Goal: Task Accomplishment & Management: Complete application form

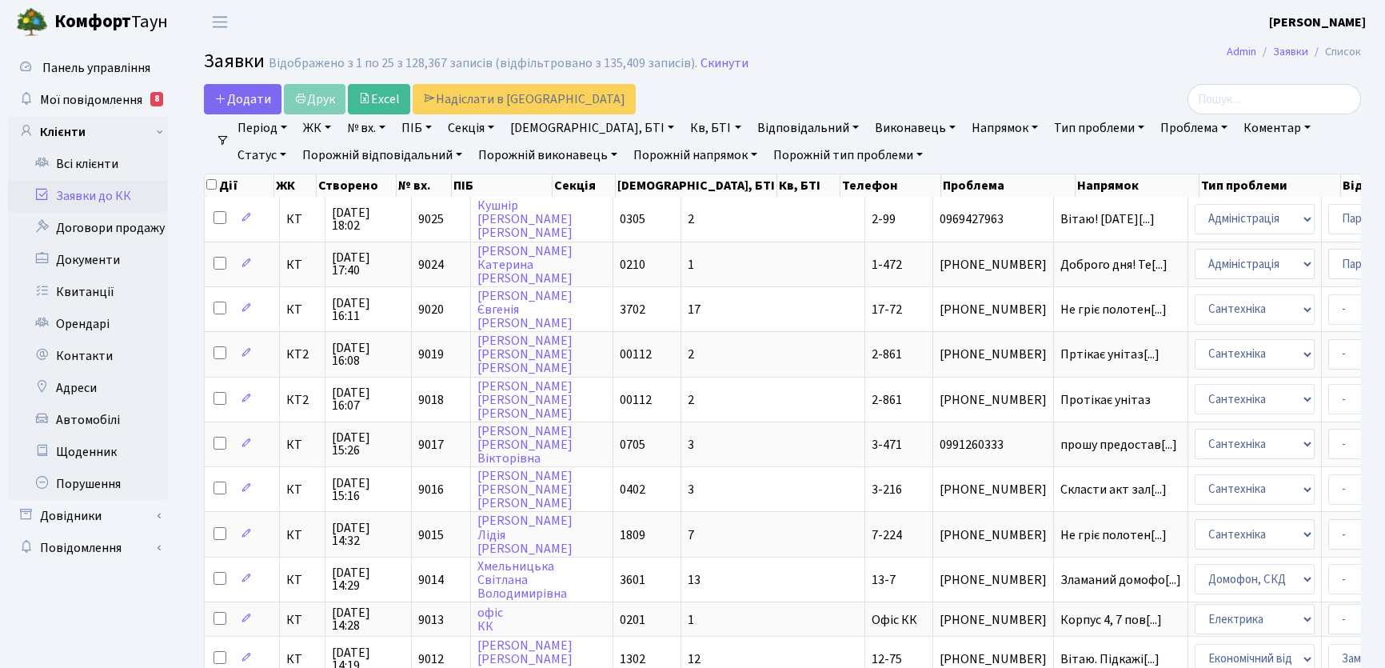
select select "25"
click at [255, 94] on span "Додати" at bounding box center [242, 99] width 57 height 18
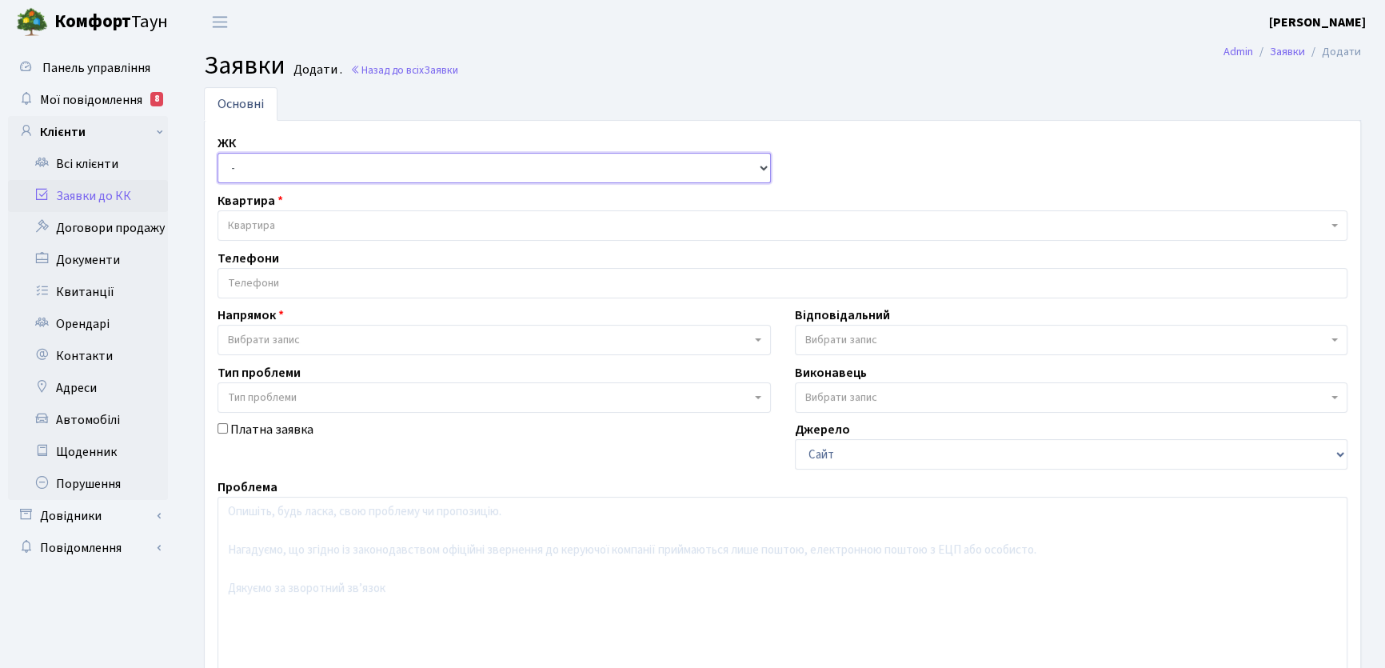
click at [763, 168] on select "- КТ, вул. Регенераторна, 4 КТ2, просп. Соборності, 17 КТ3, вул. Березнева, 16 …" at bounding box center [494, 168] width 553 height 30
select select "302"
click at [218, 153] on select "- КТ, вул. Регенераторна, 4 КТ2, просп. Соборності, 17 КТ3, вул. Березнева, 16 …" at bounding box center [494, 168] width 553 height 30
select select
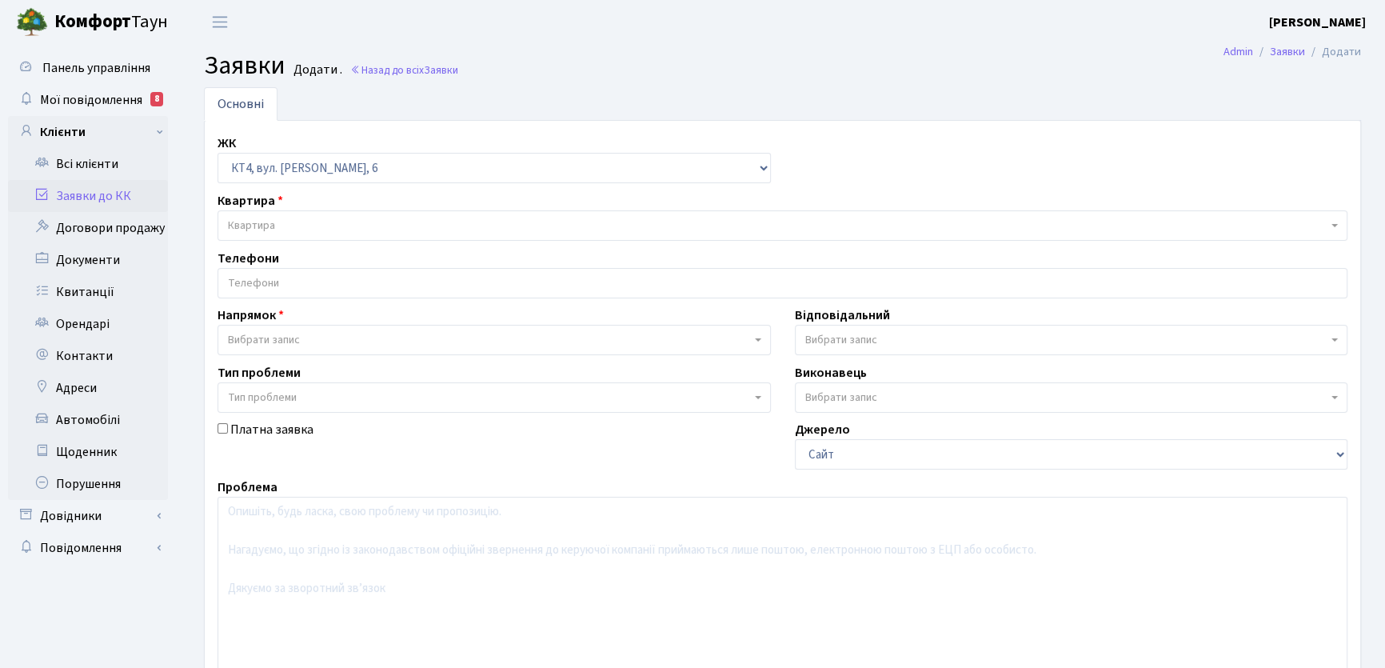
click at [276, 224] on span "Квартира" at bounding box center [778, 226] width 1100 height 16
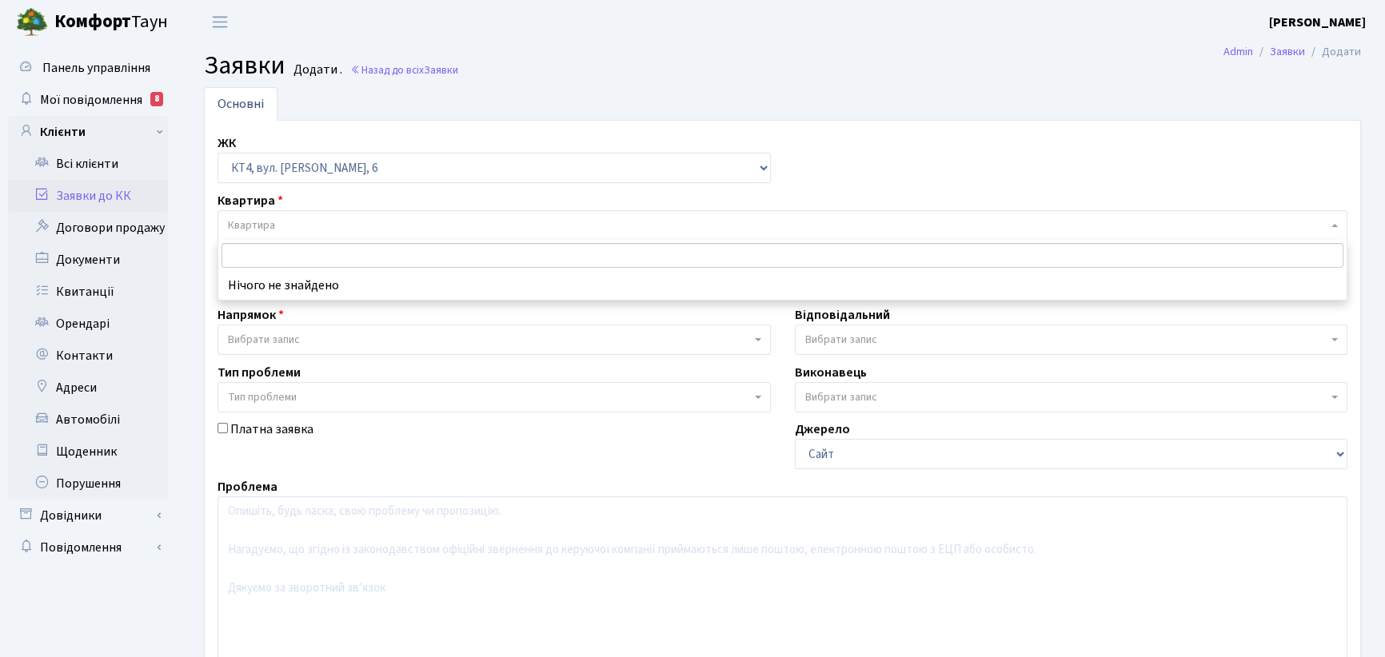
type input "о"
type input "офис"
click at [272, 250] on input "офис" at bounding box center [783, 255] width 1122 height 25
drag, startPoint x: 263, startPoint y: 250, endPoint x: 198, endPoint y: 252, distance: 65.6
click at [198, 252] on body "Комфорт Таун Ємець В. П. Мій обліковий запис Вийти Панель управління Мої повідо…" at bounding box center [692, 434] width 1385 height 869
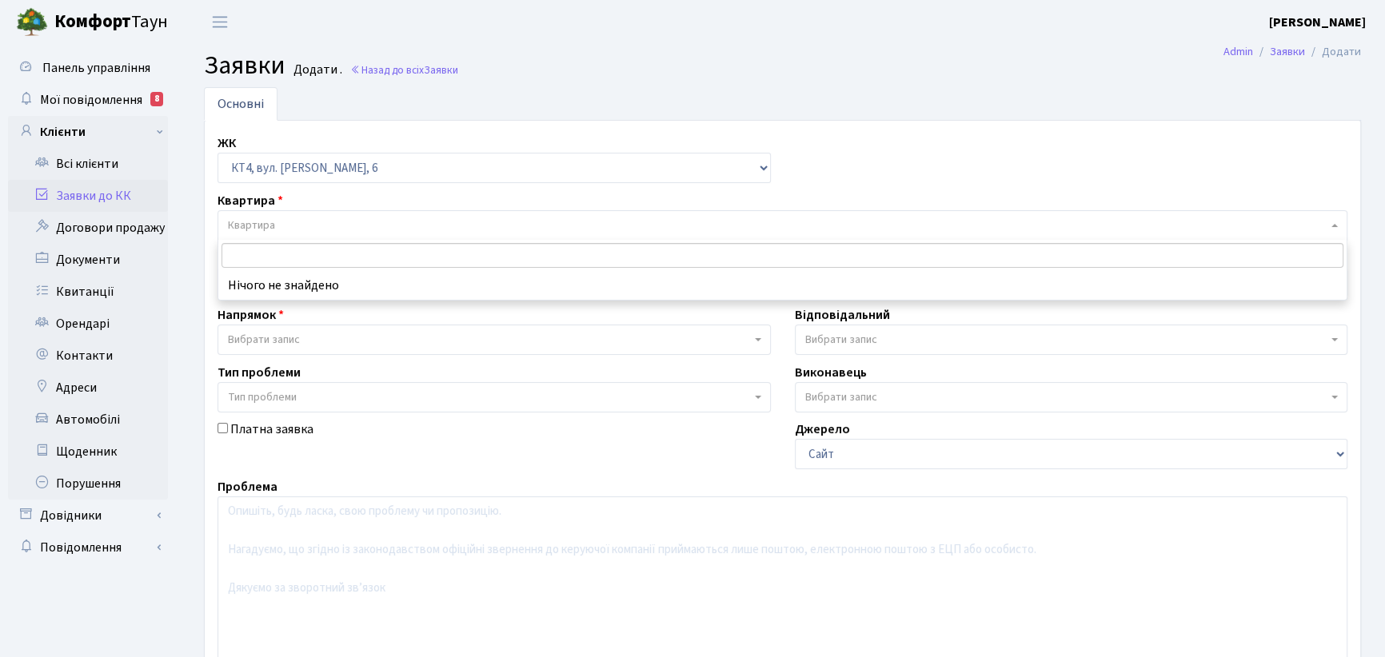
click at [251, 249] on input "search" at bounding box center [783, 255] width 1122 height 25
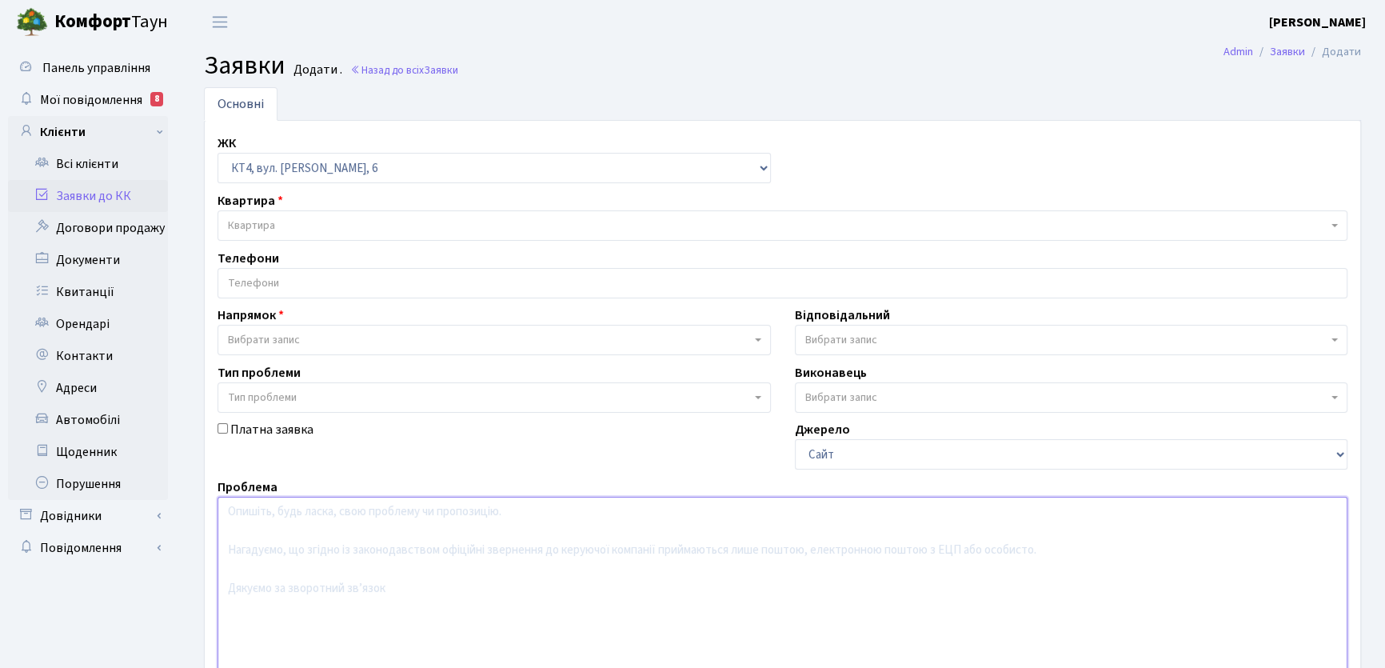
click at [267, 521] on textarea at bounding box center [783, 598] width 1130 height 203
type textarea "включити"
drag, startPoint x: 763, startPoint y: 166, endPoint x: 729, endPoint y: 163, distance: 33.7
click at [763, 165] on select "- КТ, вул. Регенераторна, 4 КТ2, просп. Соборності, 17 КТ3, вул. Березнева, 16 …" at bounding box center [494, 168] width 553 height 30
click at [353, 165] on select "- КТ, вул. Регенераторна, 4 КТ2, просп. Соборності, 17 КТ3, вул. Березнева, 16 …" at bounding box center [494, 168] width 553 height 30
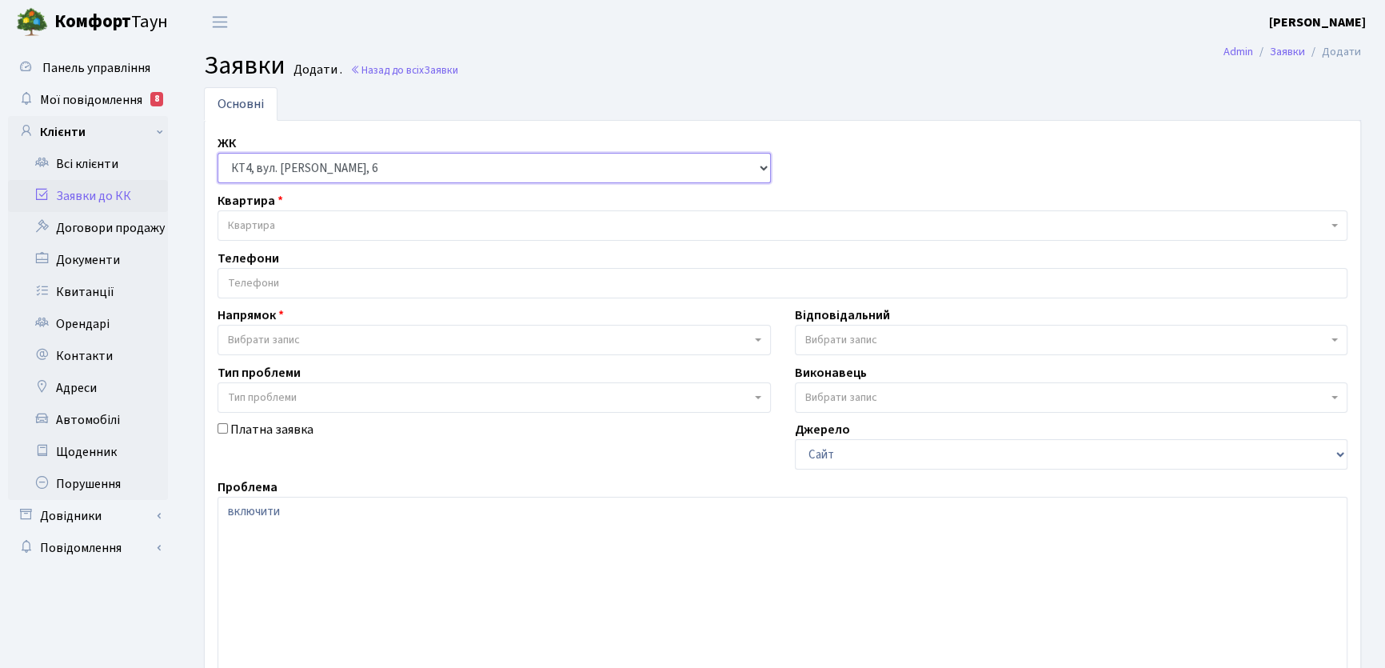
click at [766, 170] on select "- КТ, вул. Регенераторна, 4 КТ2, просп. Соборності, 17 КТ3, вул. Березнева, 16 …" at bounding box center [494, 168] width 553 height 30
select select "303"
click at [218, 153] on select "- КТ, вул. Регенераторна, 4 КТ2, просп. Соборності, 17 КТ3, вул. Березнева, 16 …" at bounding box center [494, 168] width 553 height 30
select select
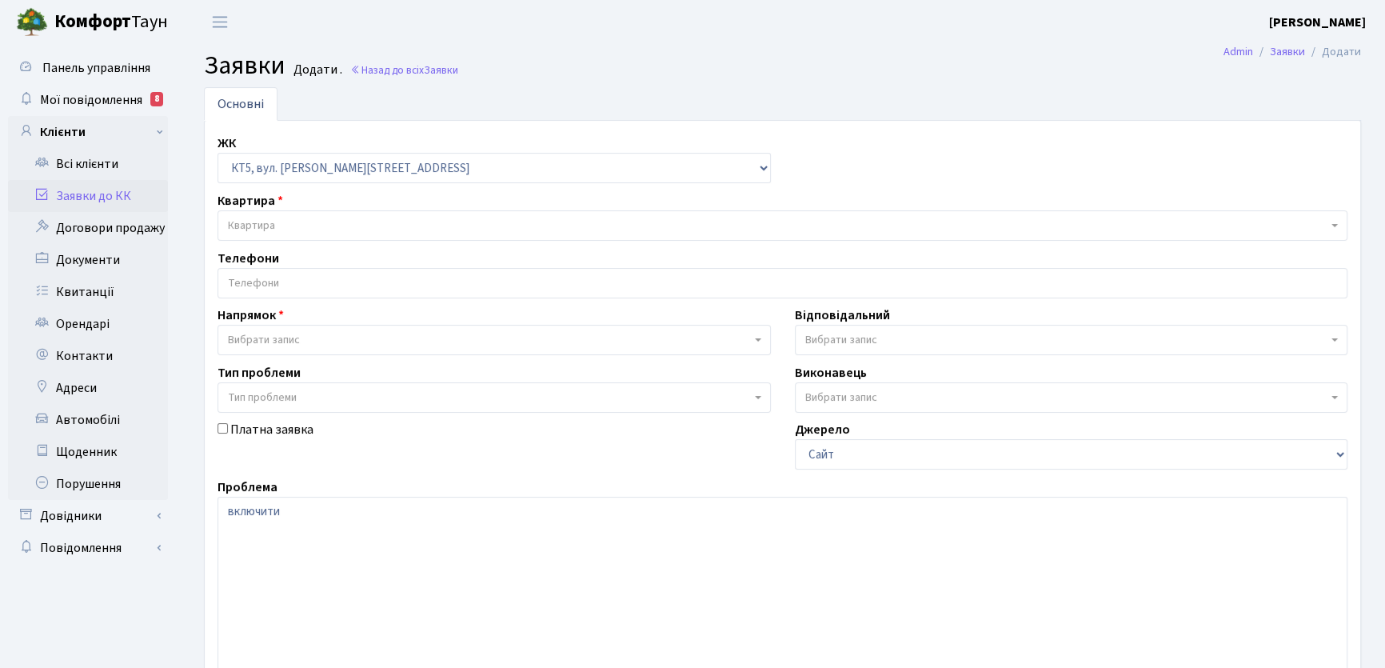
click at [269, 219] on span "Квартира" at bounding box center [251, 226] width 47 height 16
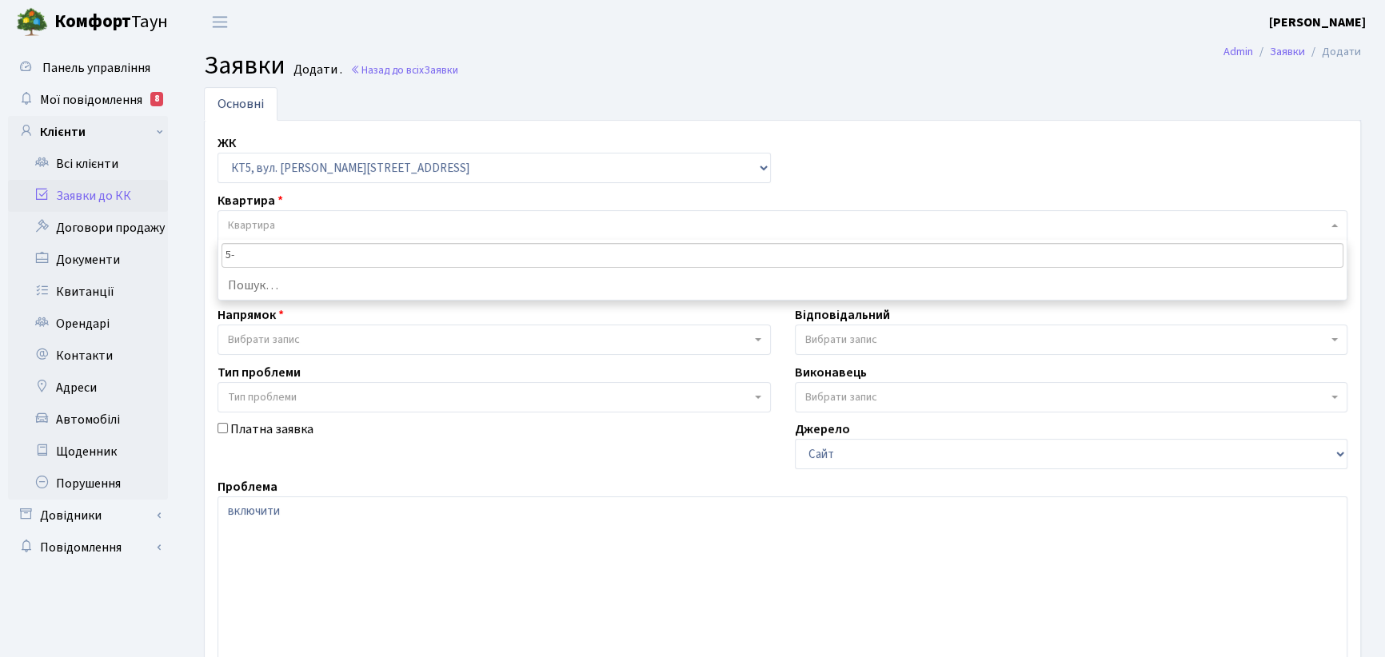
type input "5"
type input "0"
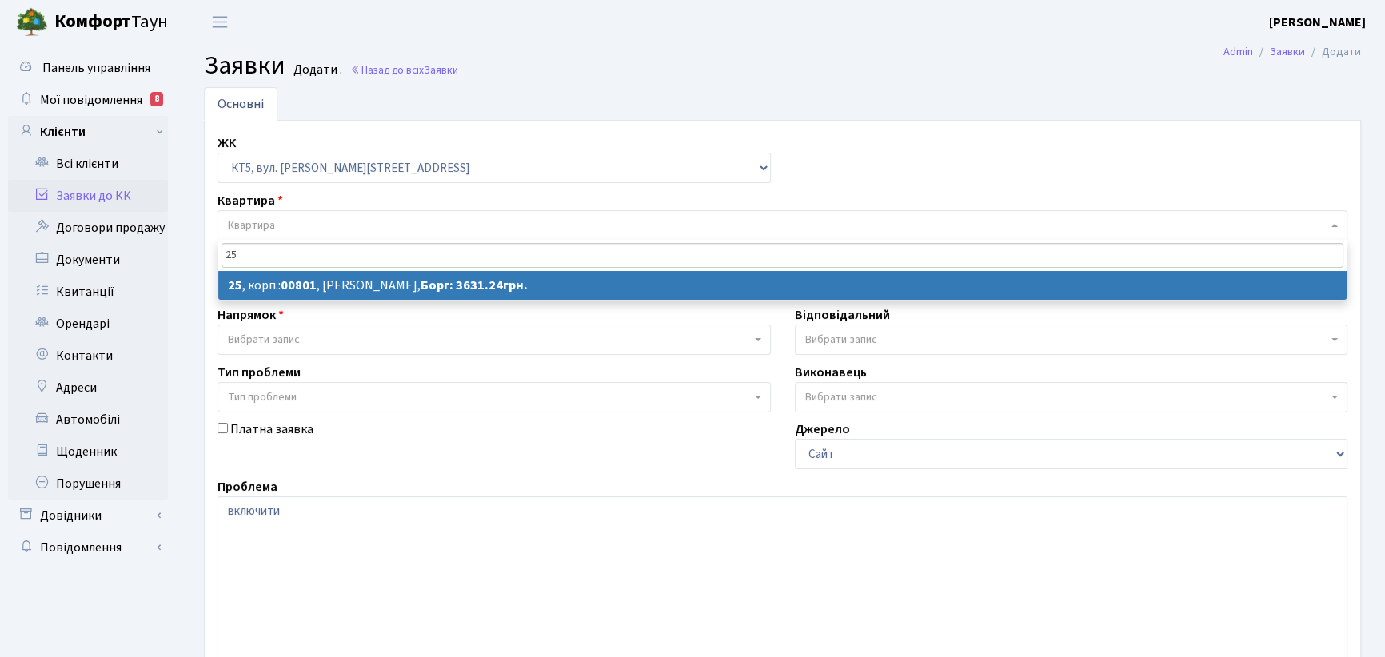
type input "25"
select select
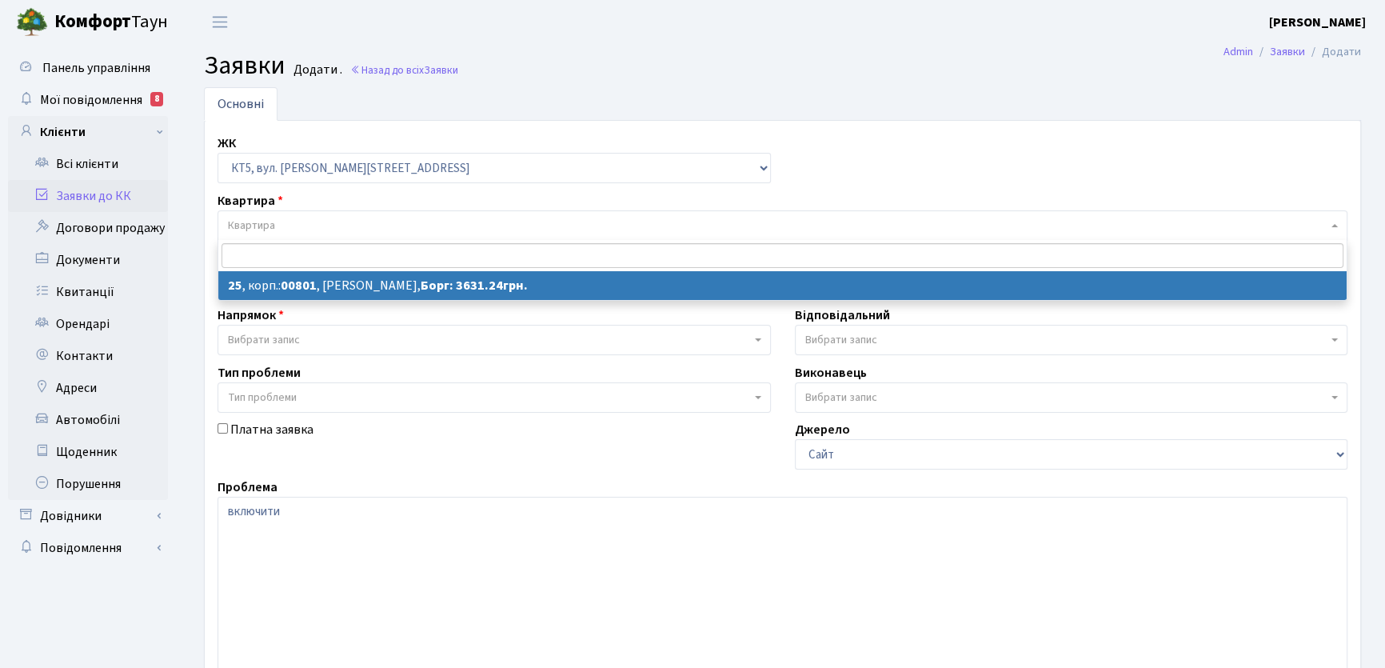
select select "17555"
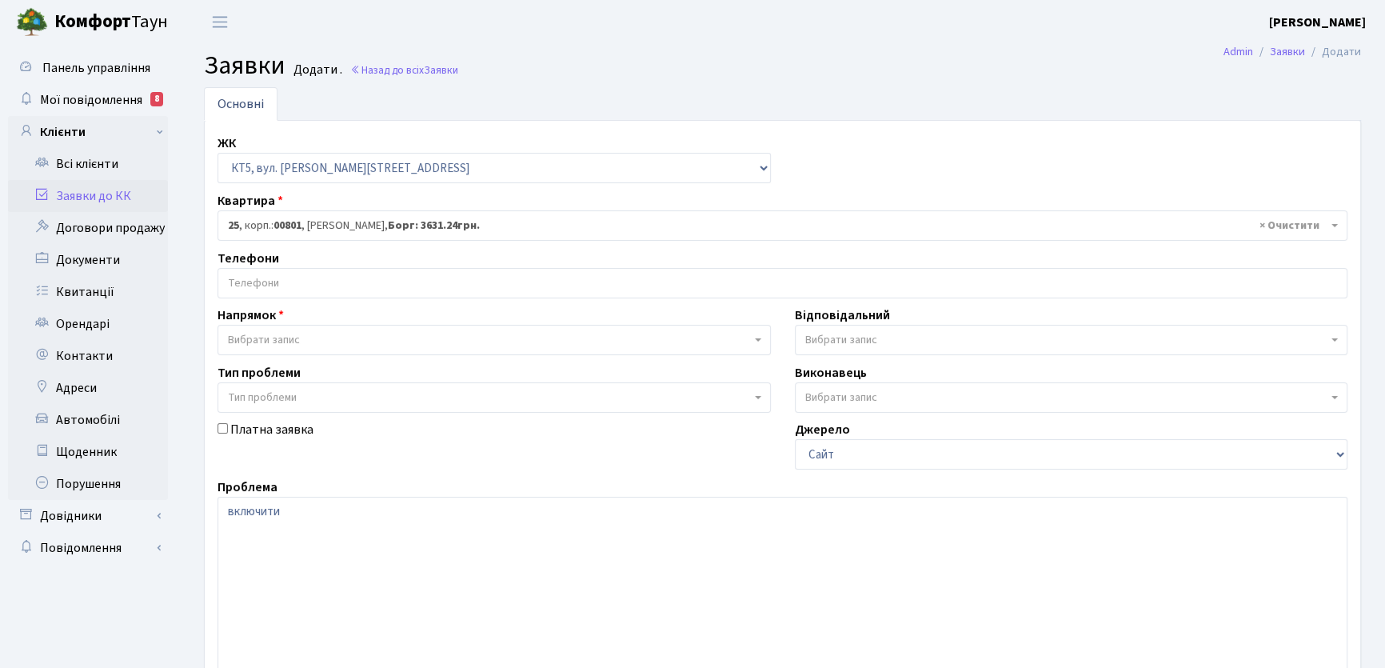
click at [301, 280] on input "search" at bounding box center [782, 283] width 1128 height 29
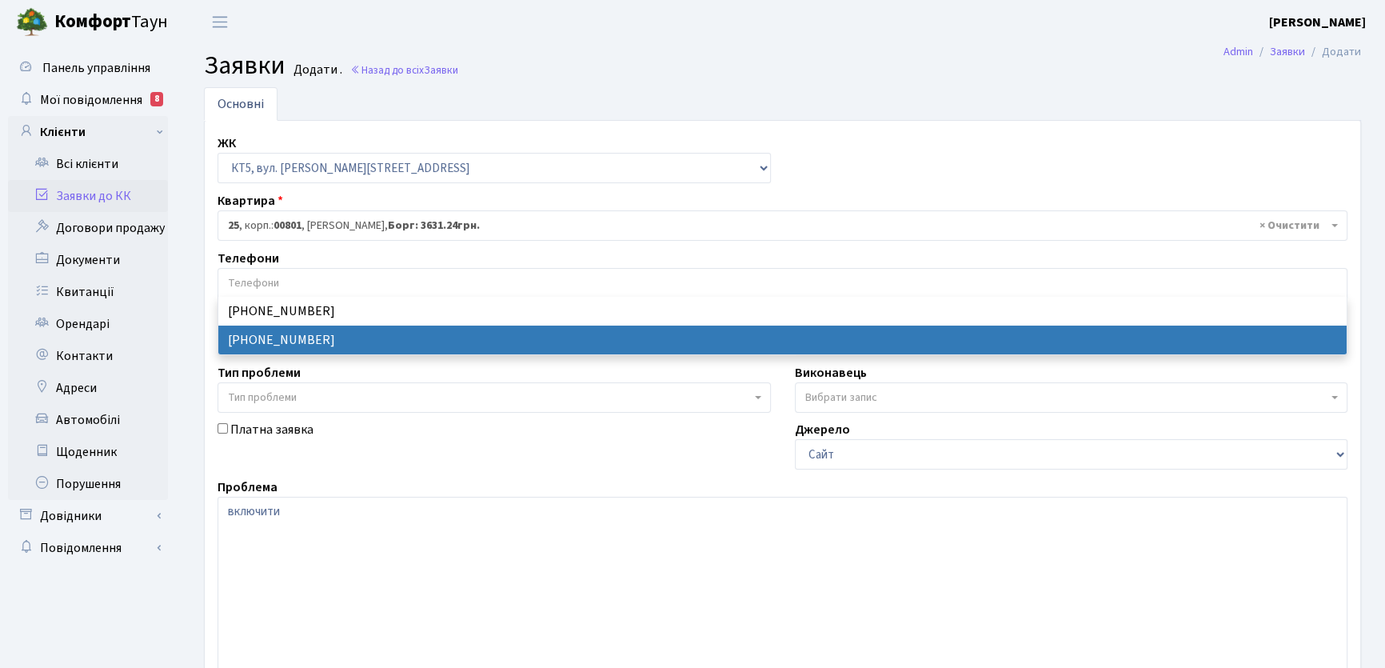
select select "68567"
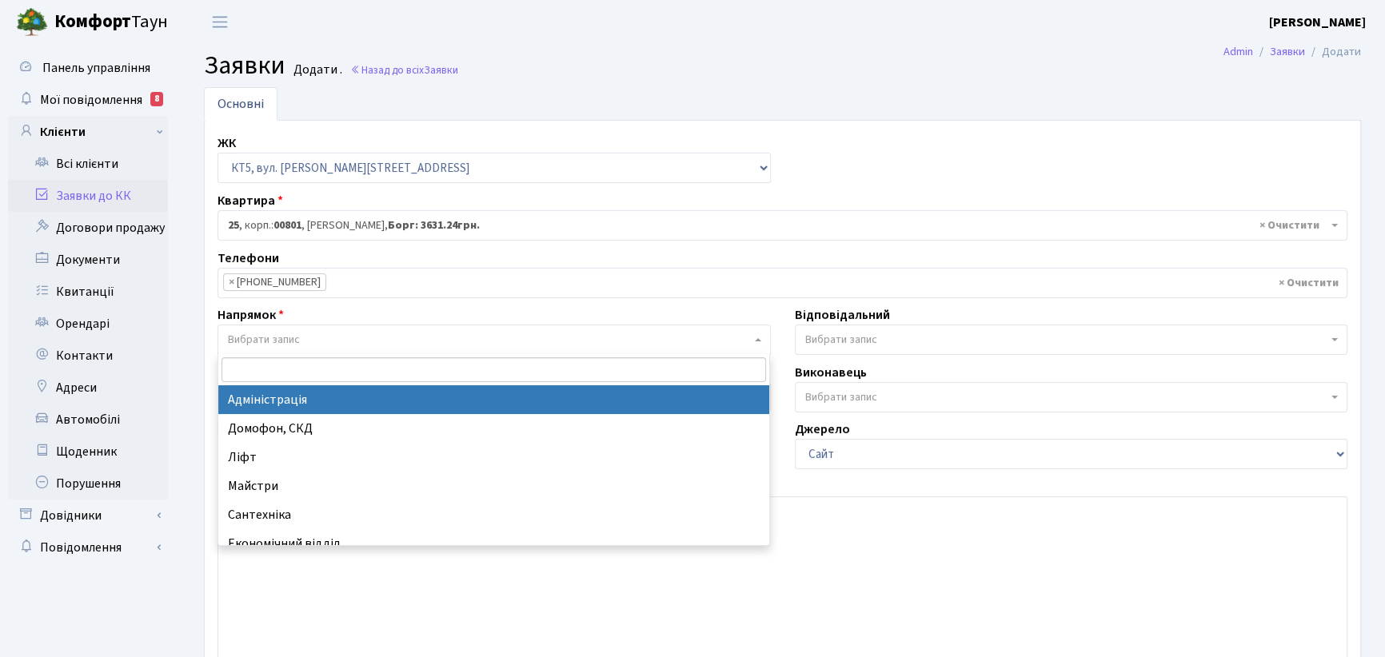
click at [758, 342] on span at bounding box center [759, 340] width 3 height 30
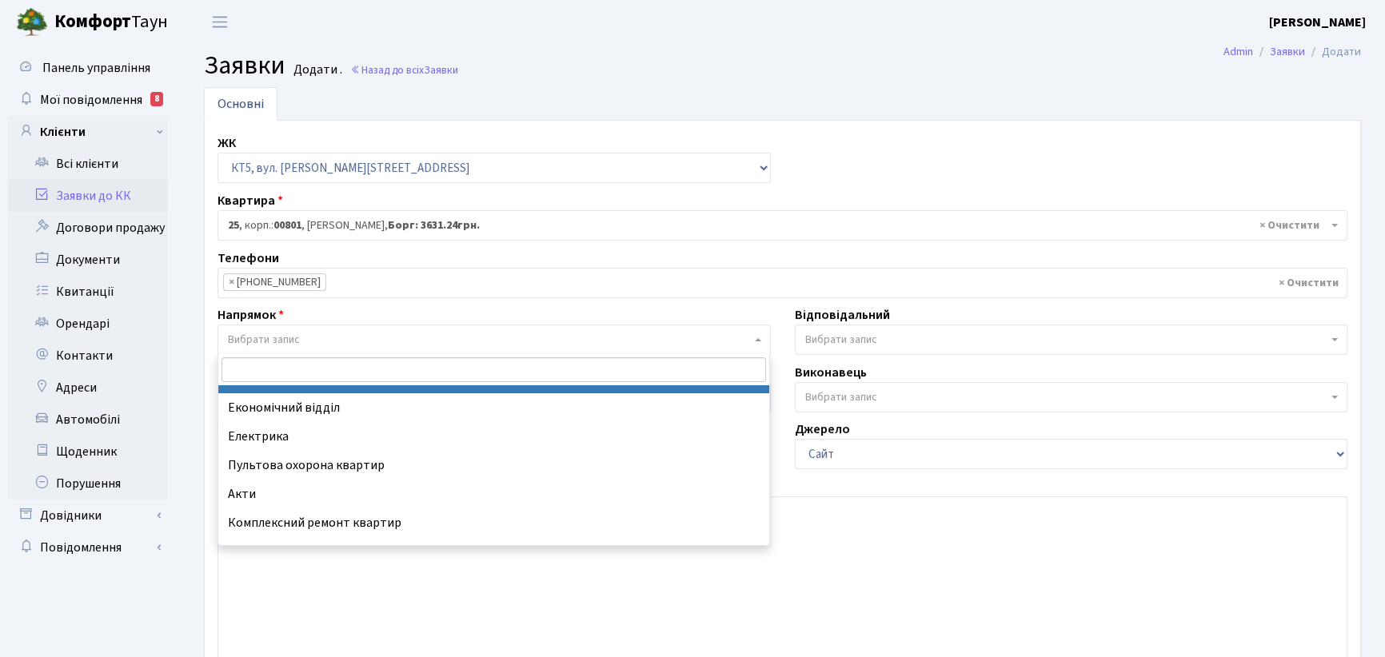
scroll to position [145, 0]
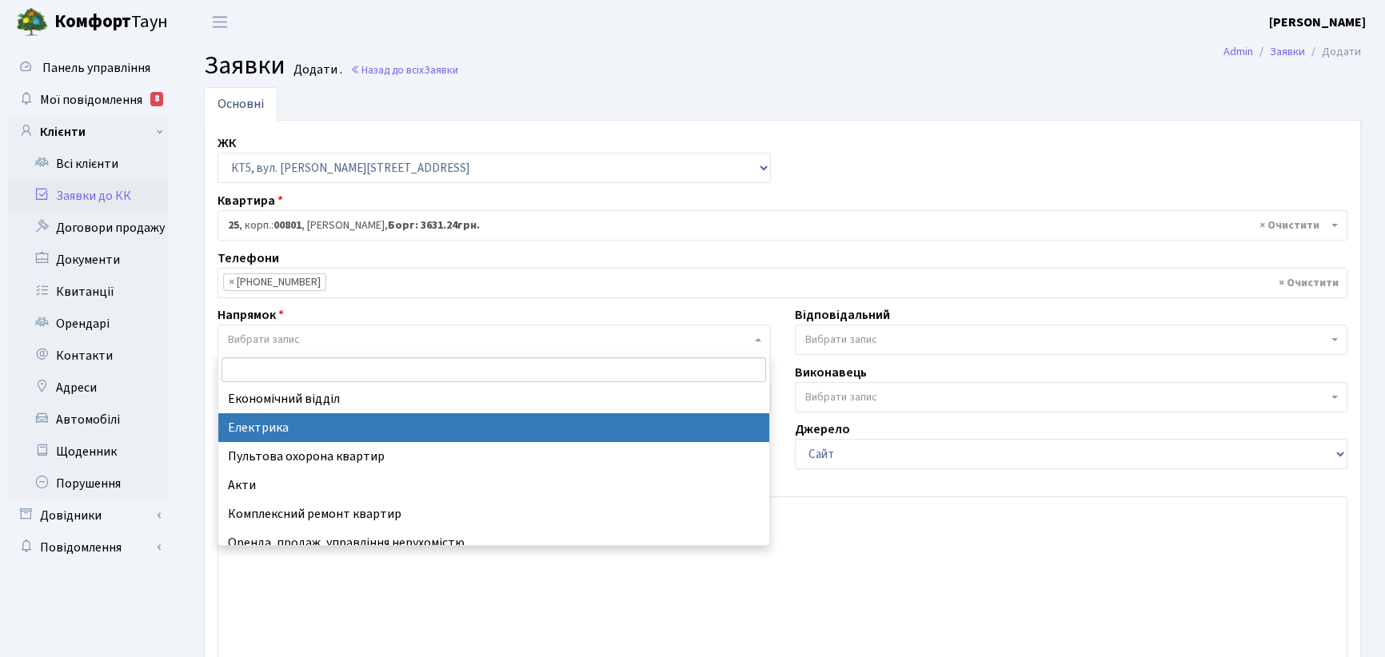
select select "3"
select select
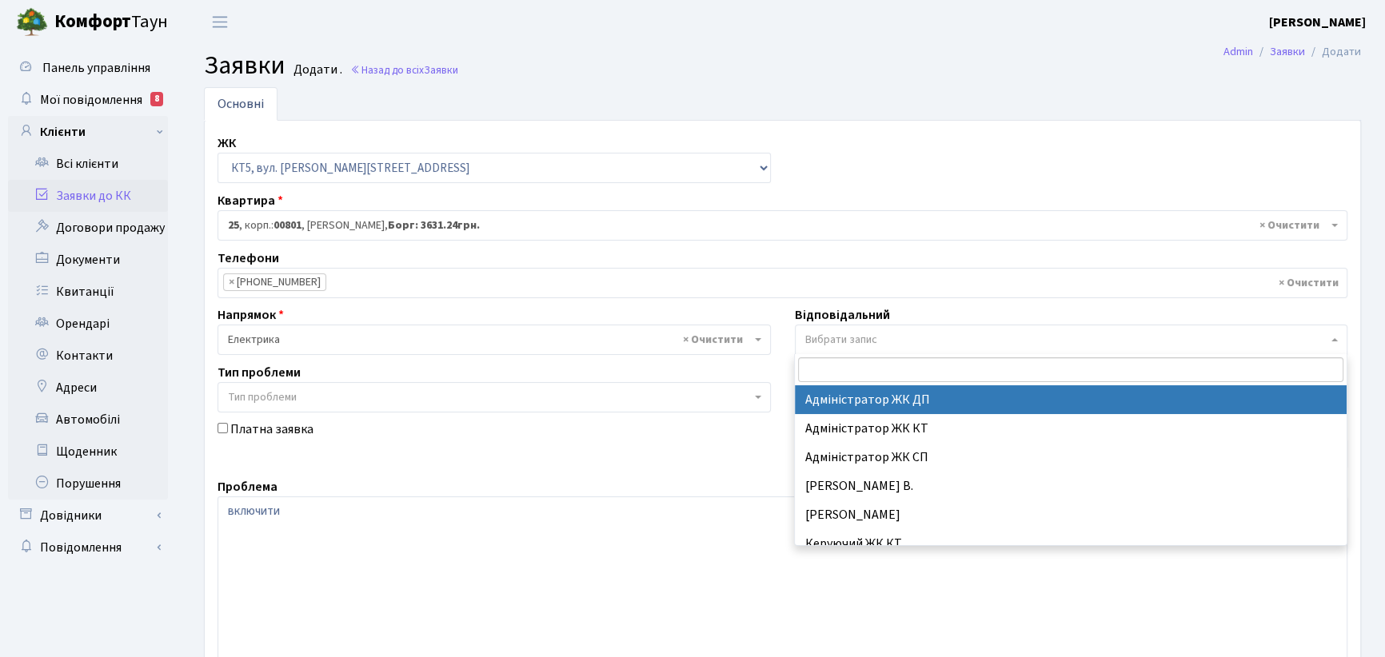
click at [1338, 340] on span "Вибрати запис" at bounding box center [1071, 340] width 553 height 30
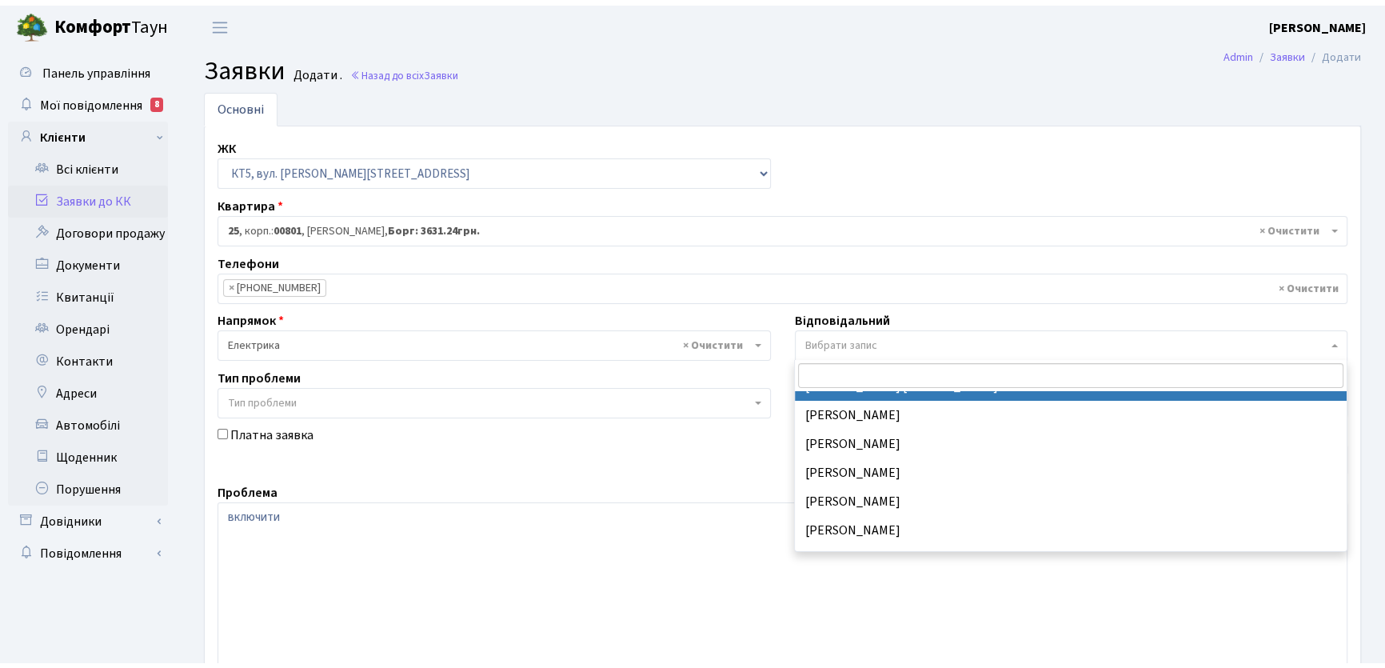
scroll to position [290, 0]
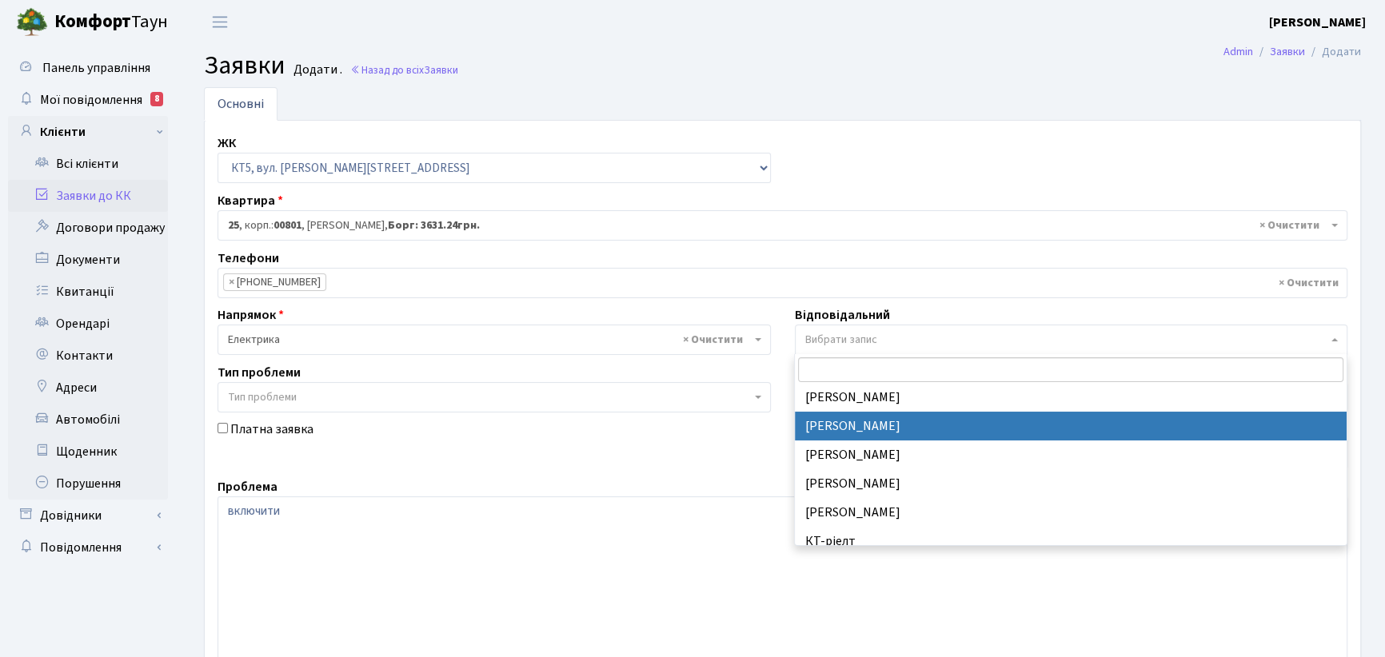
select select "22"
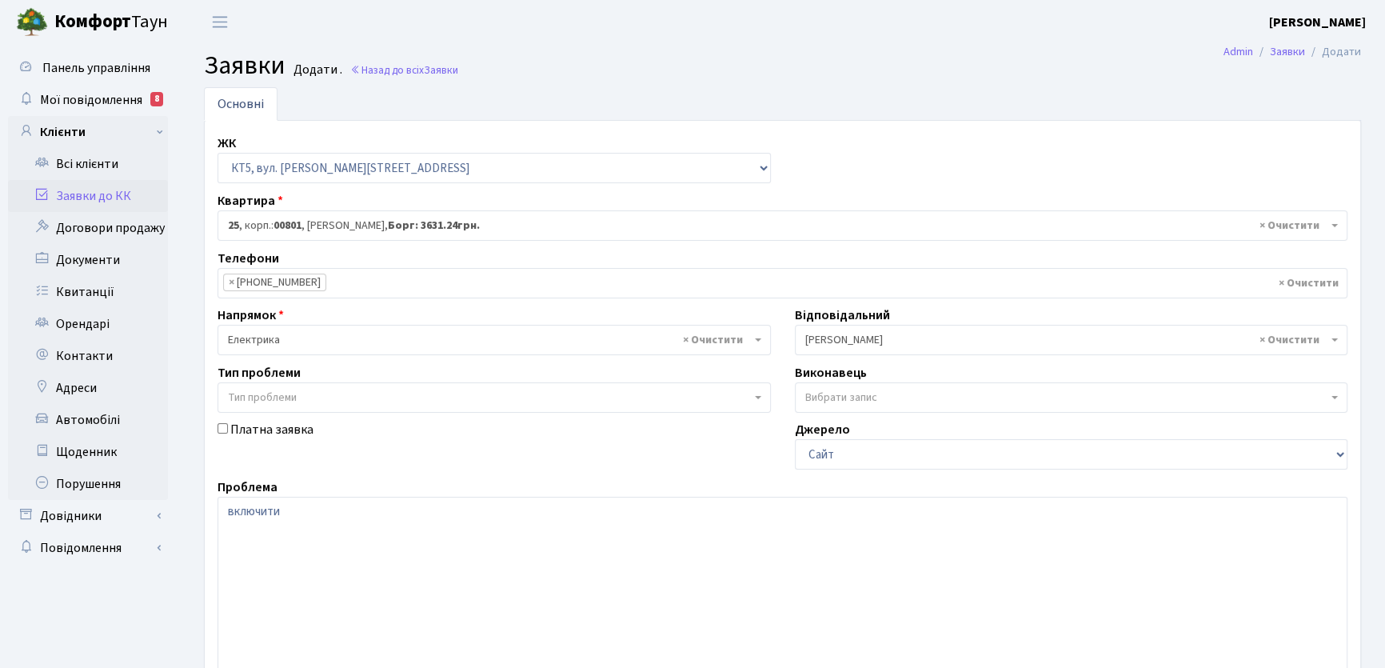
select select
drag, startPoint x: 305, startPoint y: 515, endPoint x: 297, endPoint y: 509, distance: 9.1
click at [301, 512] on textarea "включити" at bounding box center [783, 598] width 1130 height 203
click at [1335, 338] on b at bounding box center [1334, 339] width 6 height 3
click at [904, 329] on span "Вибрати запис" at bounding box center [1071, 340] width 553 height 30
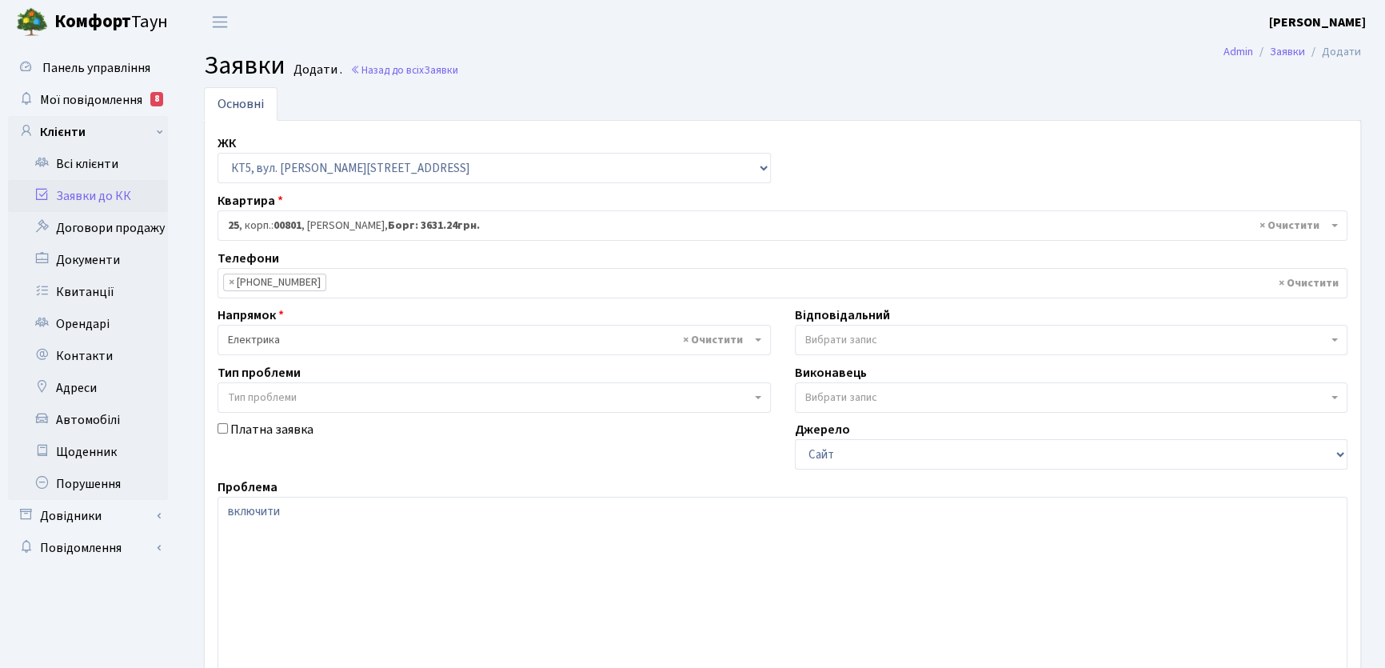
click at [863, 328] on span "Вибрати запис" at bounding box center [1071, 340] width 553 height 30
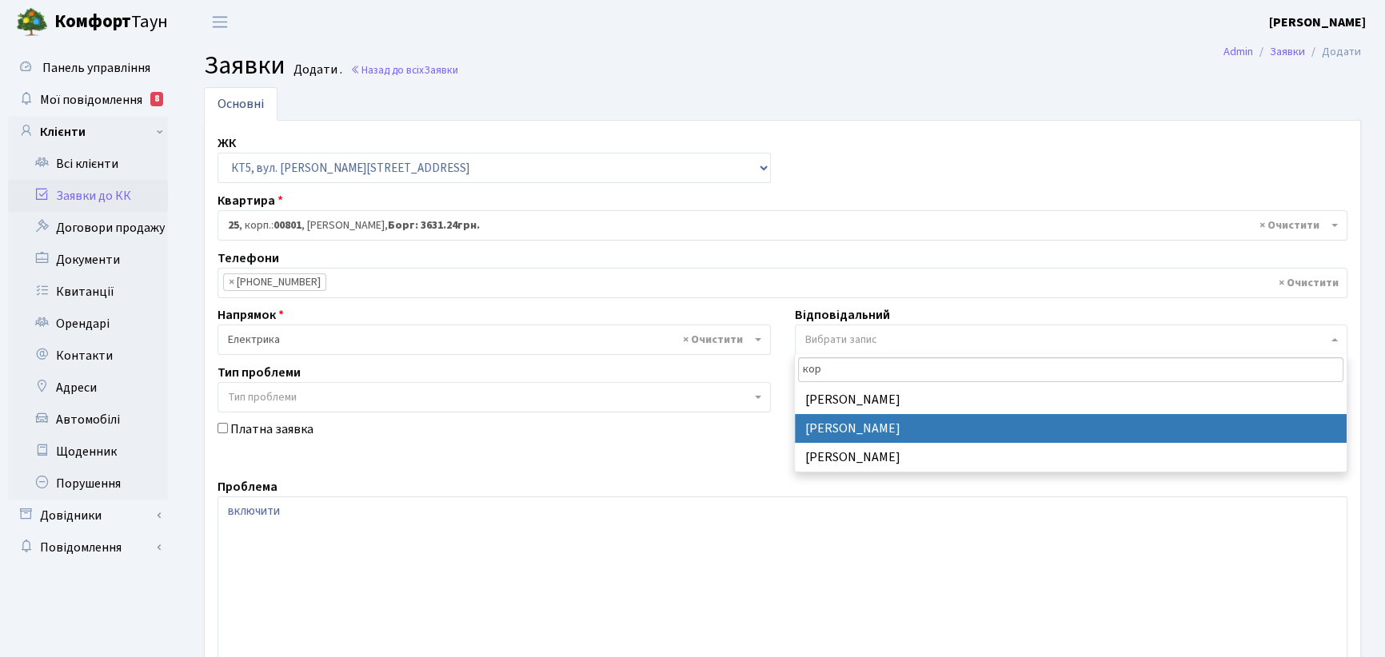
type input "кор"
select select "22"
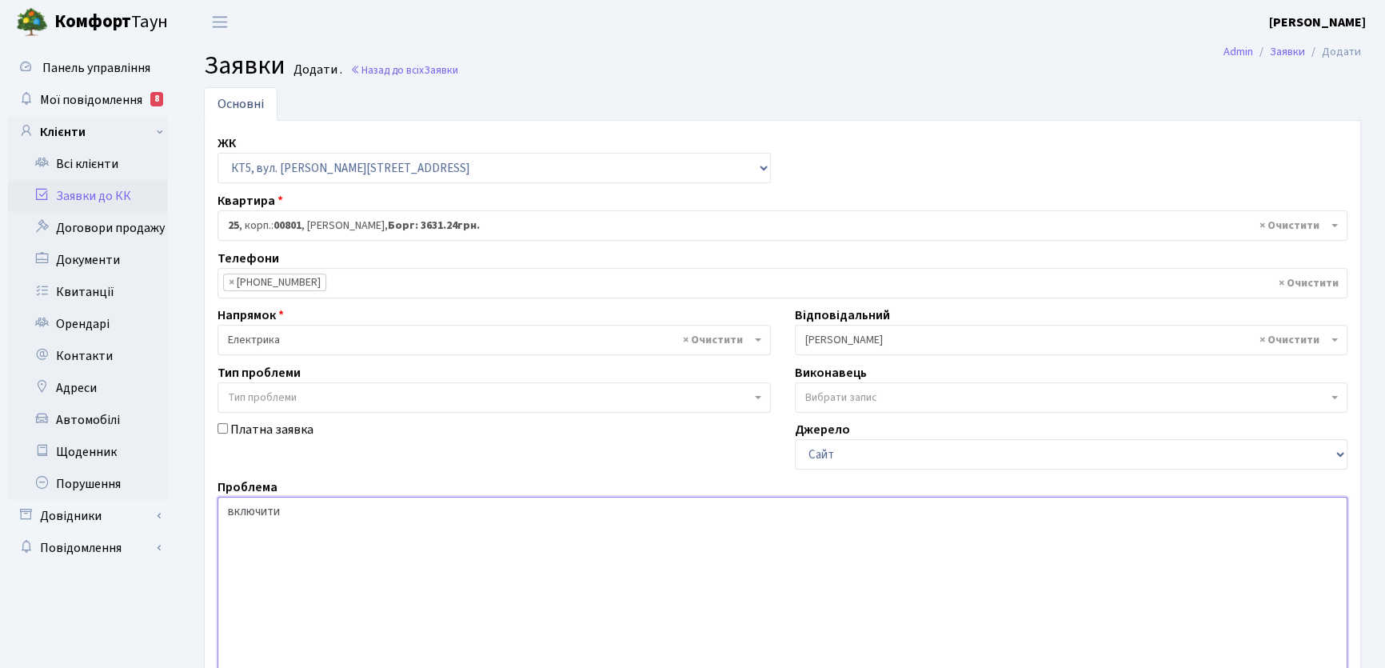
drag, startPoint x: 263, startPoint y: 509, endPoint x: 279, endPoint y: 516, distance: 17.2
click at [279, 516] on textarea "включити" at bounding box center [783, 598] width 1130 height 203
drag, startPoint x: 285, startPoint y: 514, endPoint x: 219, endPoint y: 513, distance: 66.4
click at [219, 513] on textarea "включити" at bounding box center [783, 598] width 1130 height 203
type textarea "В"
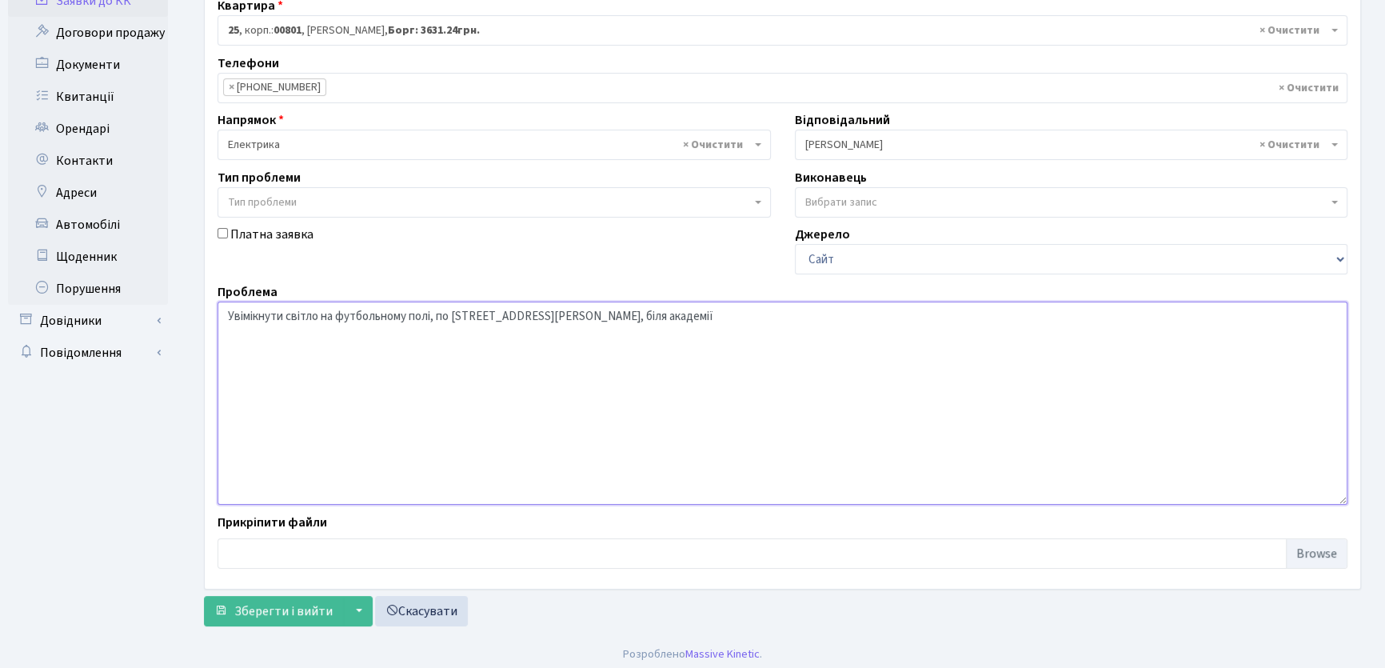
scroll to position [200, 0]
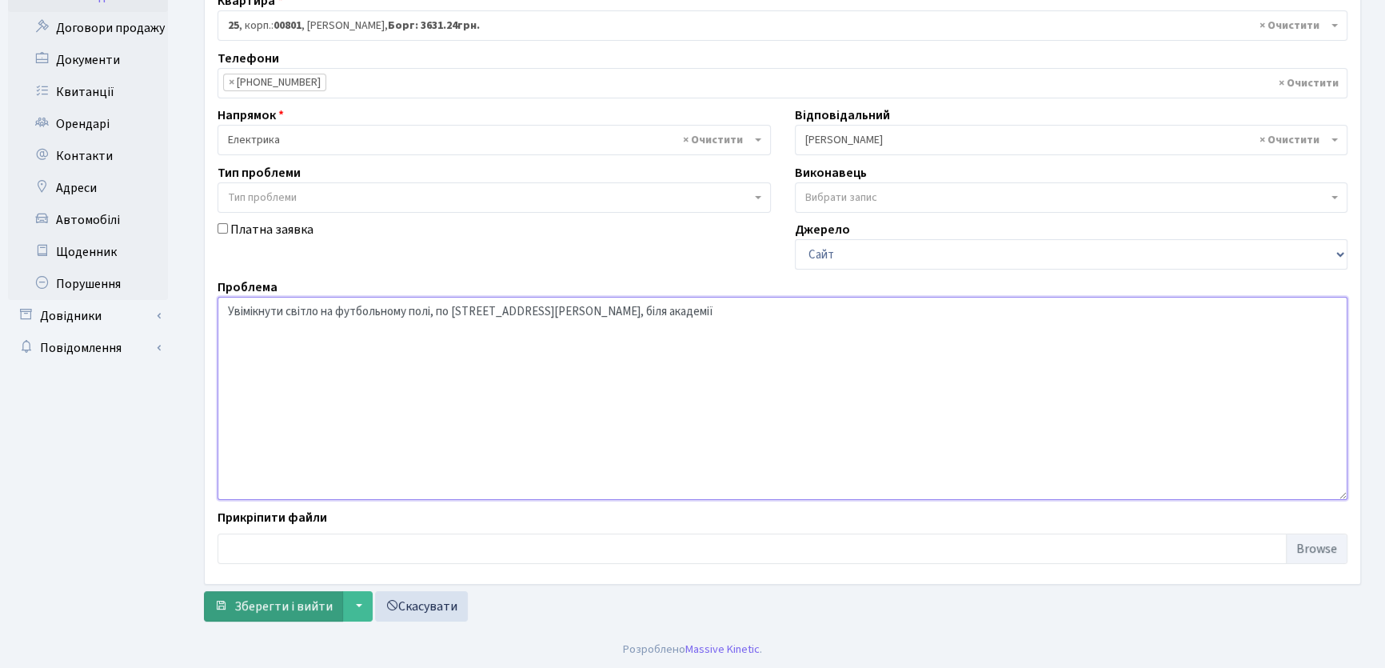
type textarea "Увімікнути світло на футбольному полі, по вулиці Ю.Липи 6, біля академії"
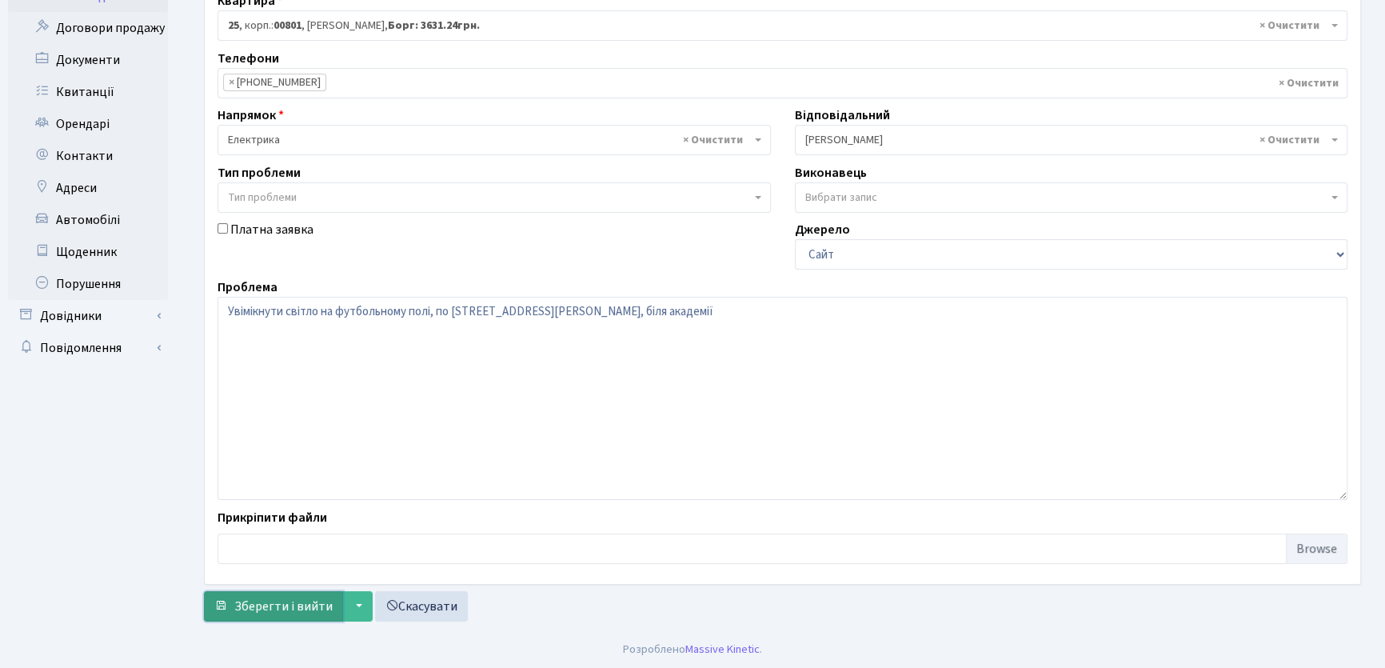
click at [280, 600] on span "Зберегти і вийти" at bounding box center [283, 606] width 98 height 18
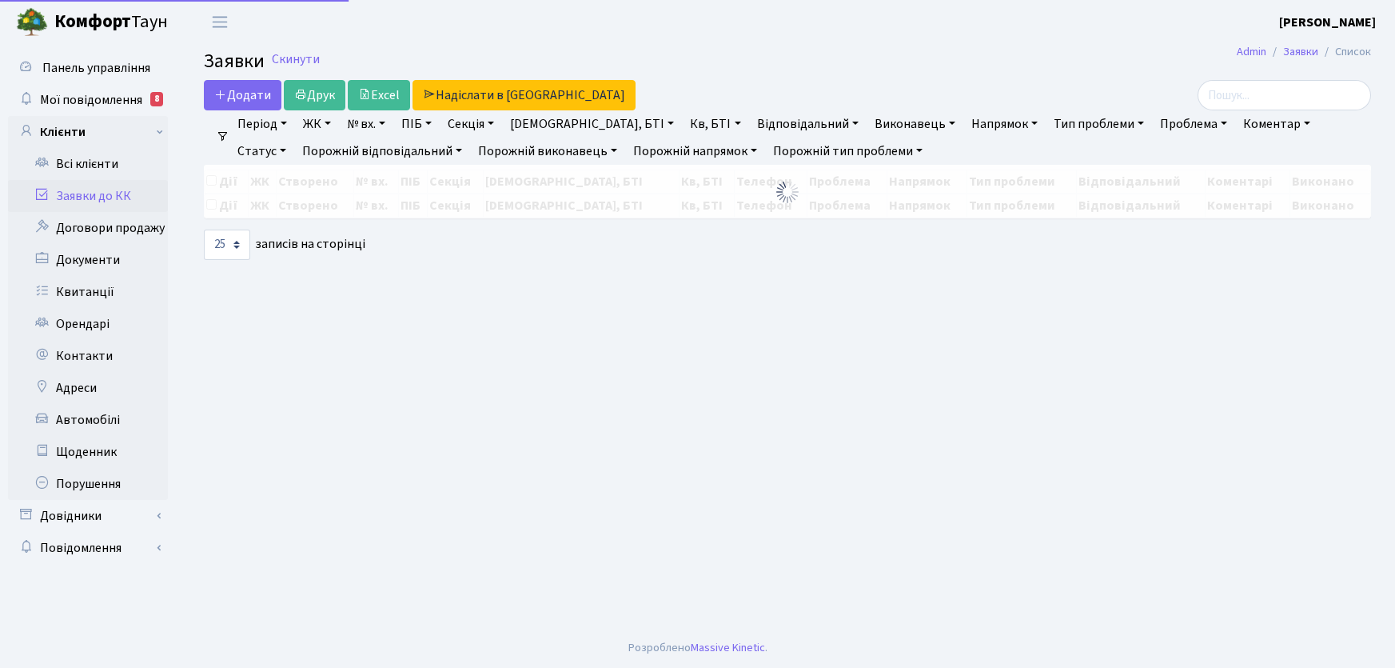
select select "25"
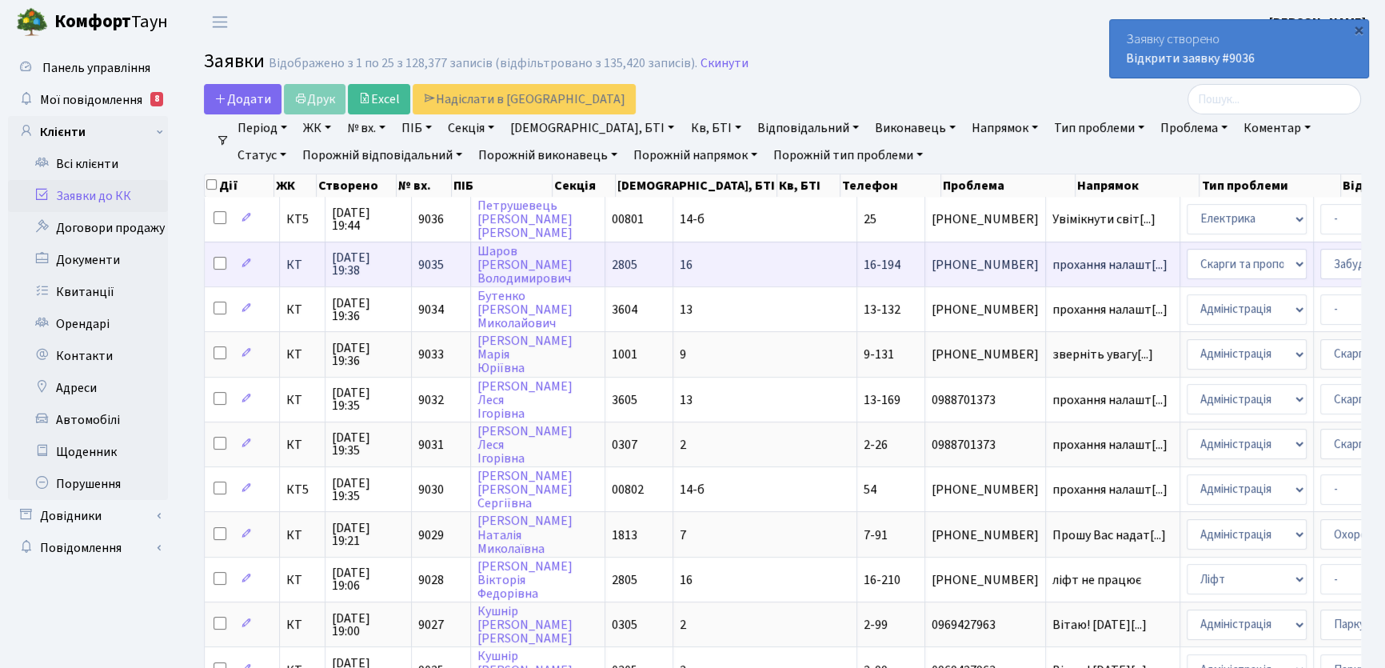
click at [864, 267] on span "16-194" at bounding box center [882, 265] width 37 height 18
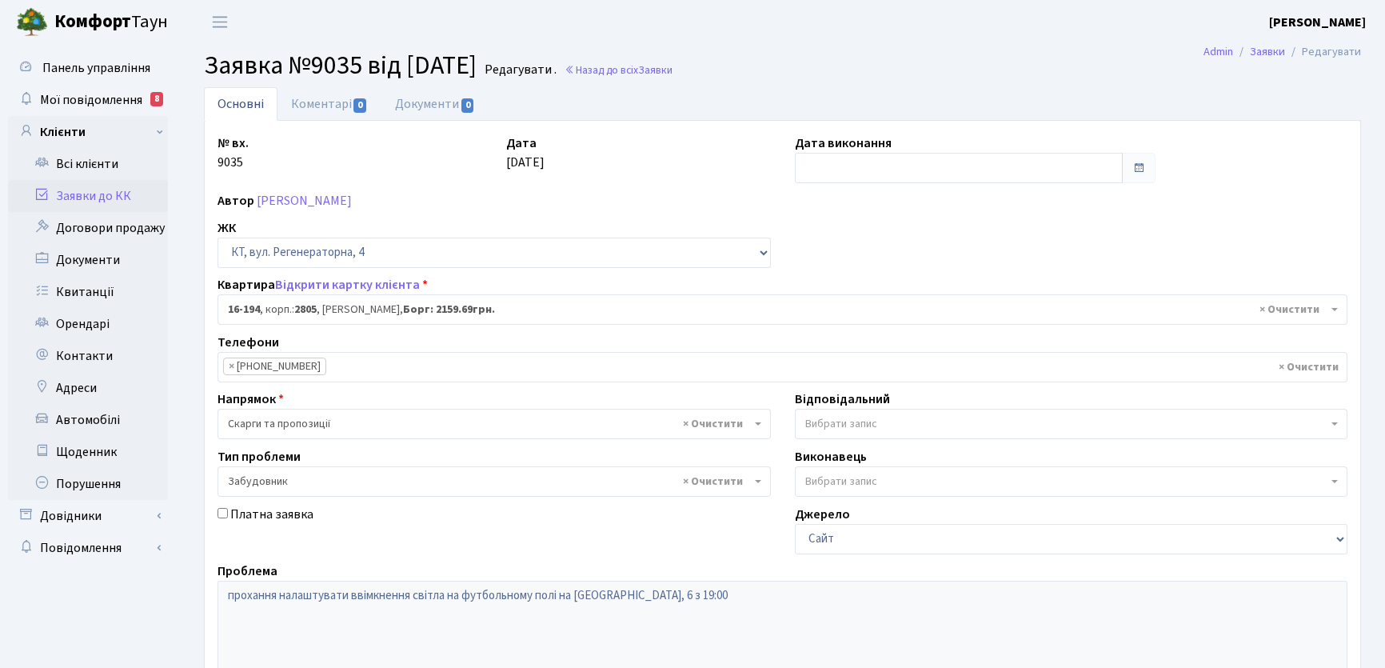
select select "8755"
select select "64"
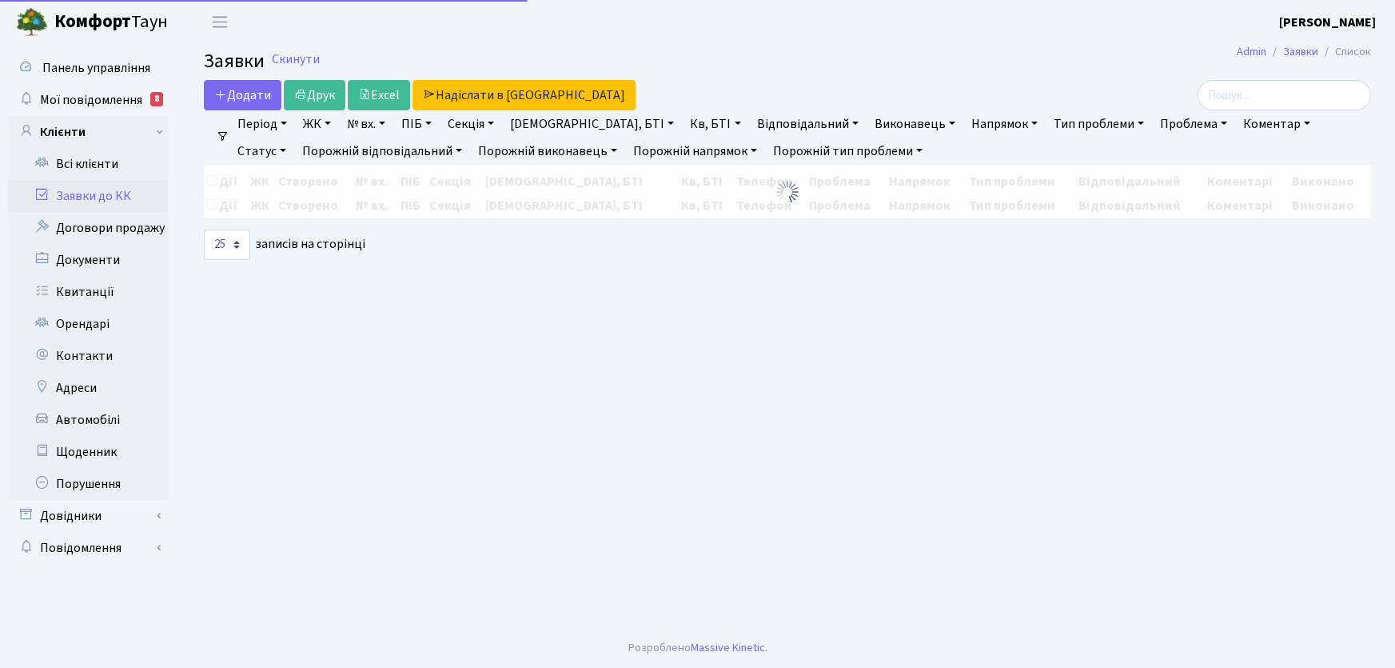
select select "25"
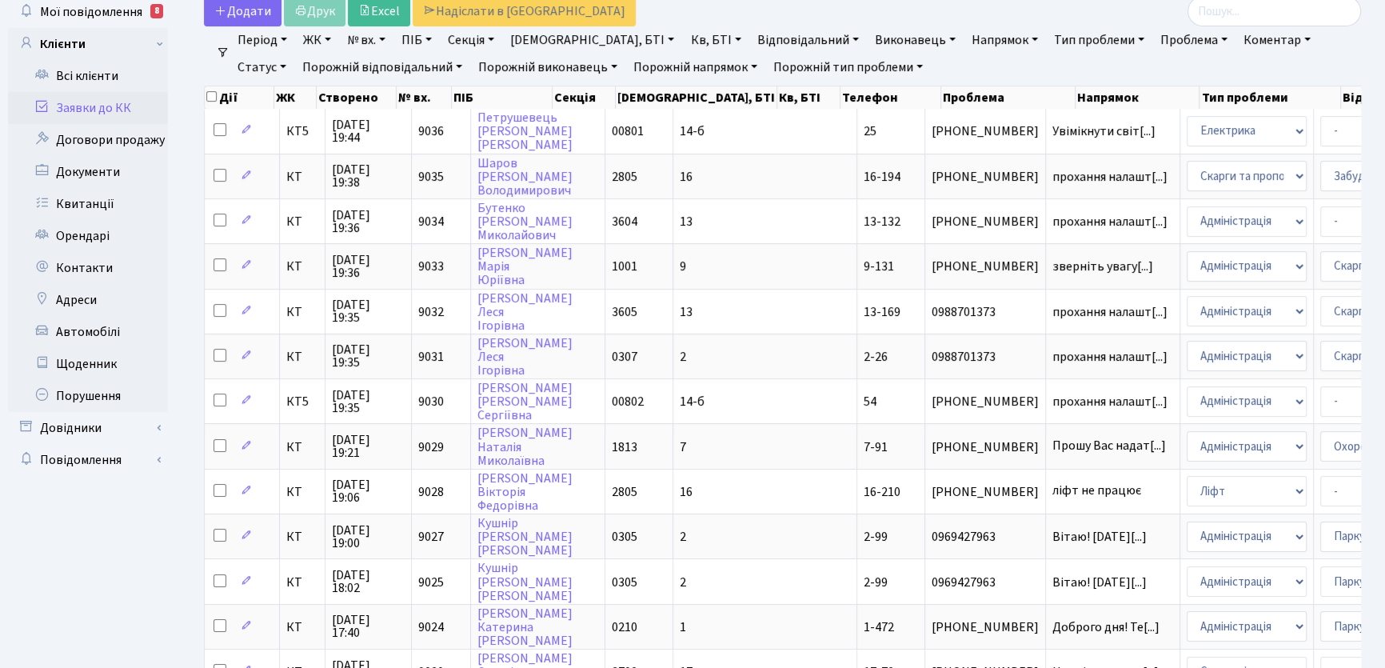
scroll to position [145, 0]
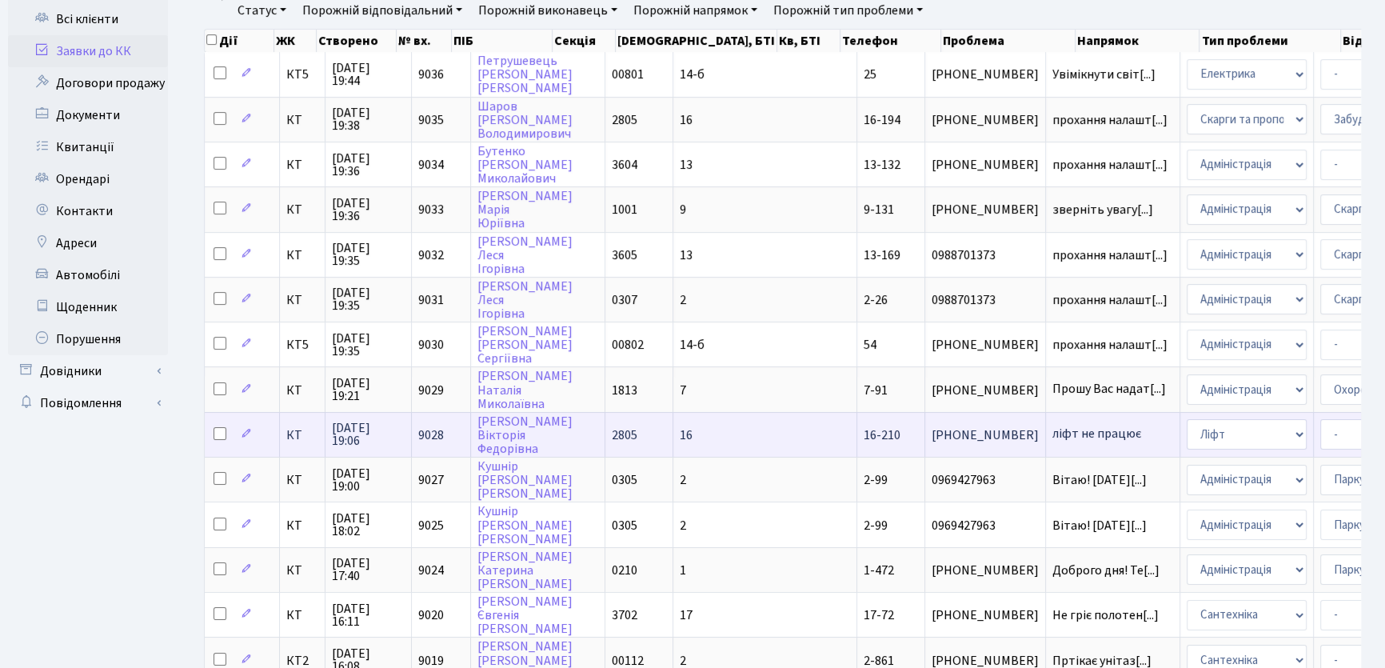
click at [1052, 429] on span "ліфт не працює" at bounding box center [1112, 435] width 121 height 13
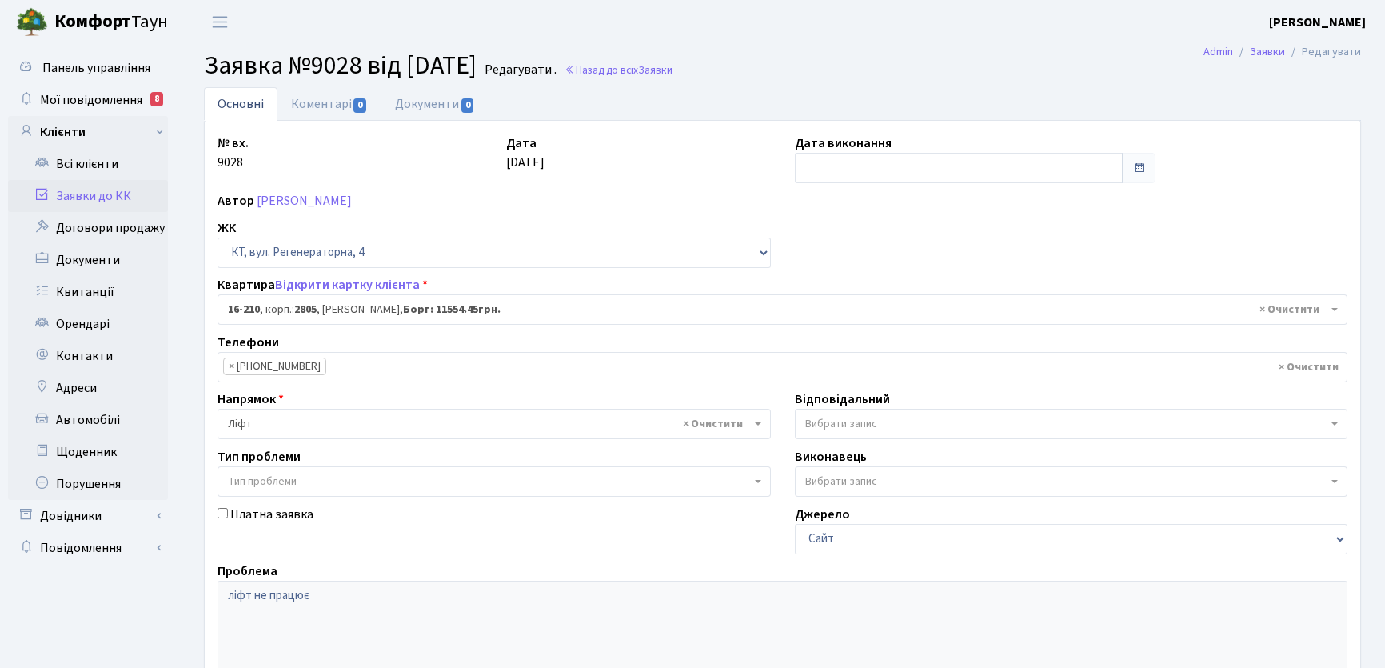
select select "8771"
click at [327, 105] on link "Коментарі 0" at bounding box center [329, 103] width 104 height 33
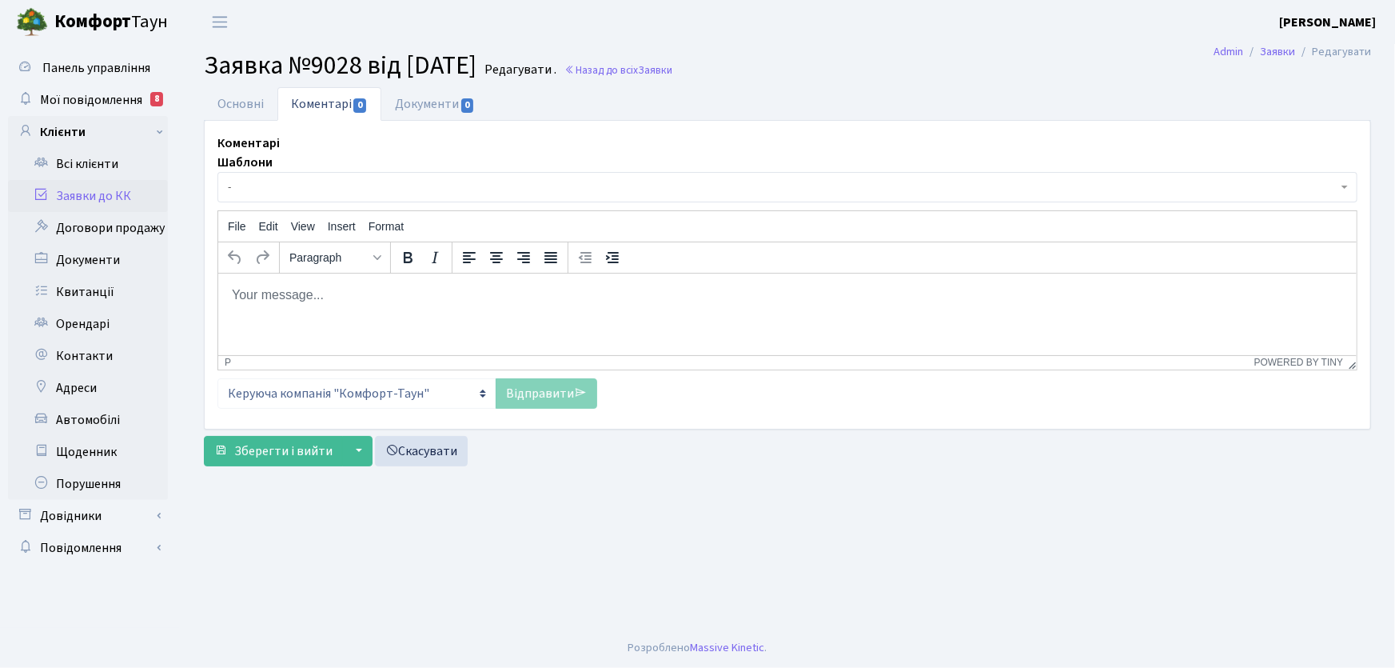
click at [360, 296] on p "Rich Text Area. Press ALT-0 for help." at bounding box center [786, 294] width 1113 height 18
click at [535, 402] on link "Відправити" at bounding box center [547, 393] width 102 height 30
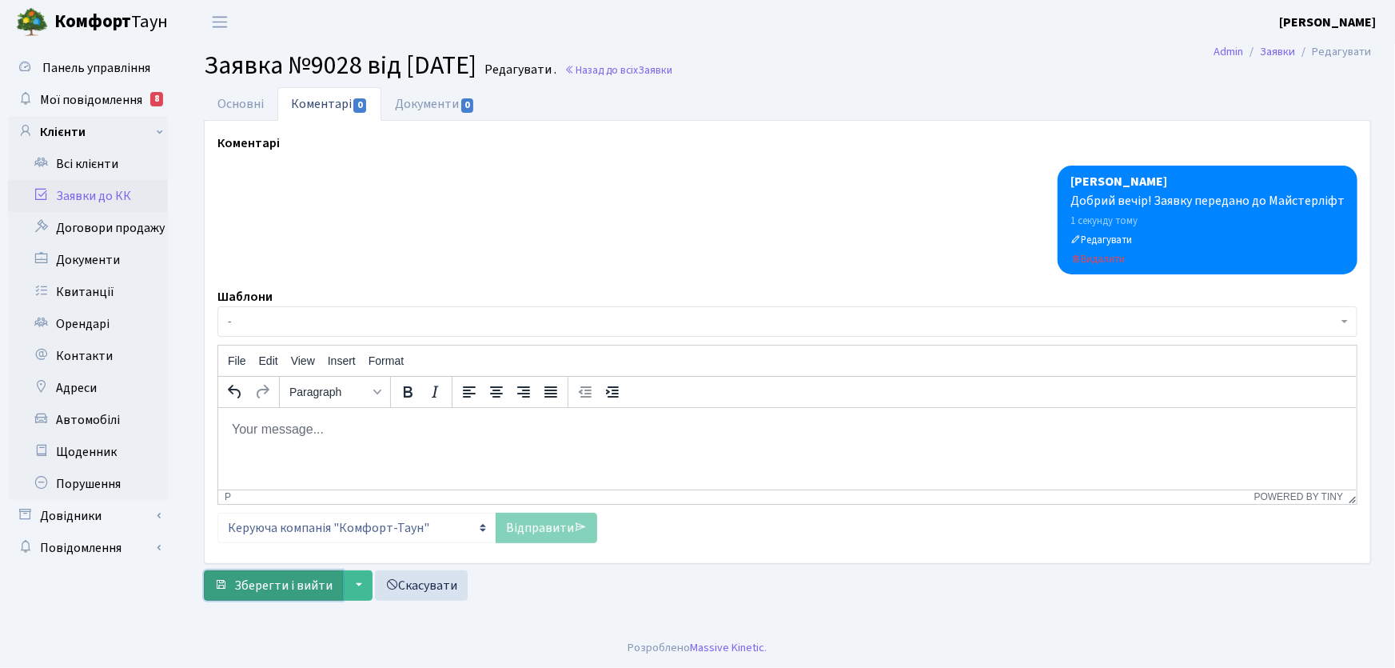
click at [302, 587] on span "Зберегти і вийти" at bounding box center [283, 586] width 98 height 18
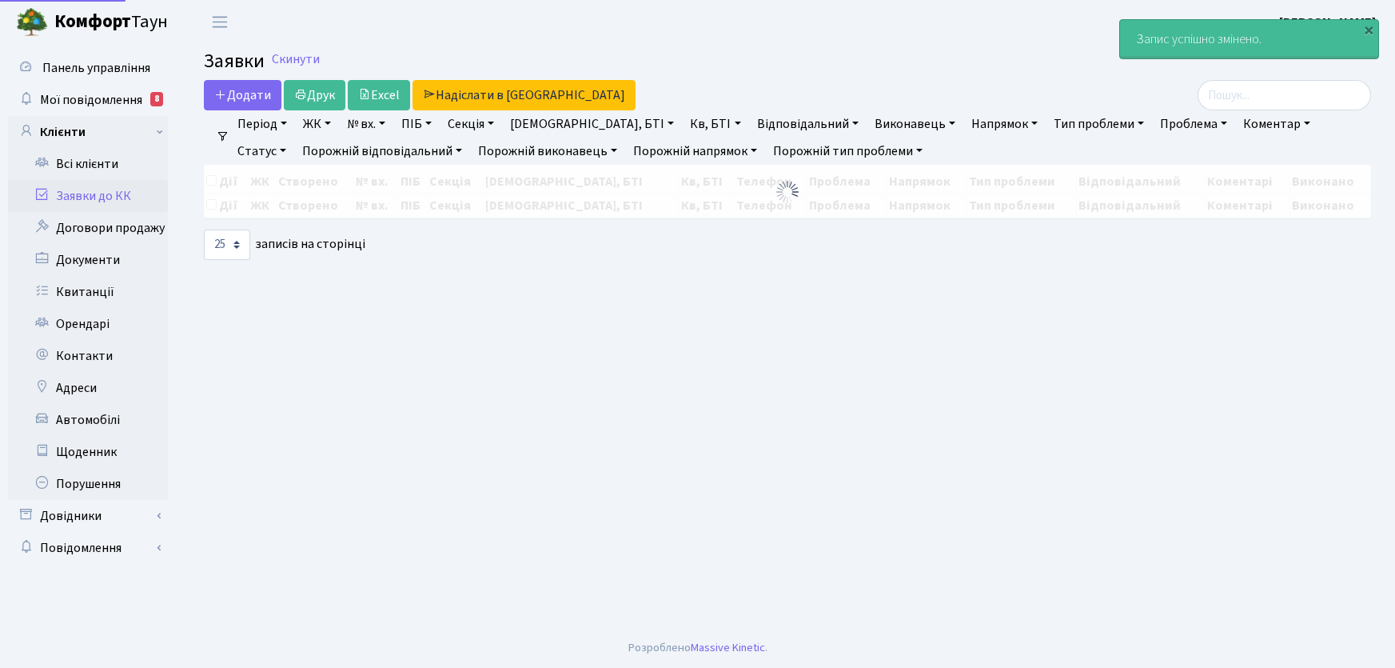
select select "25"
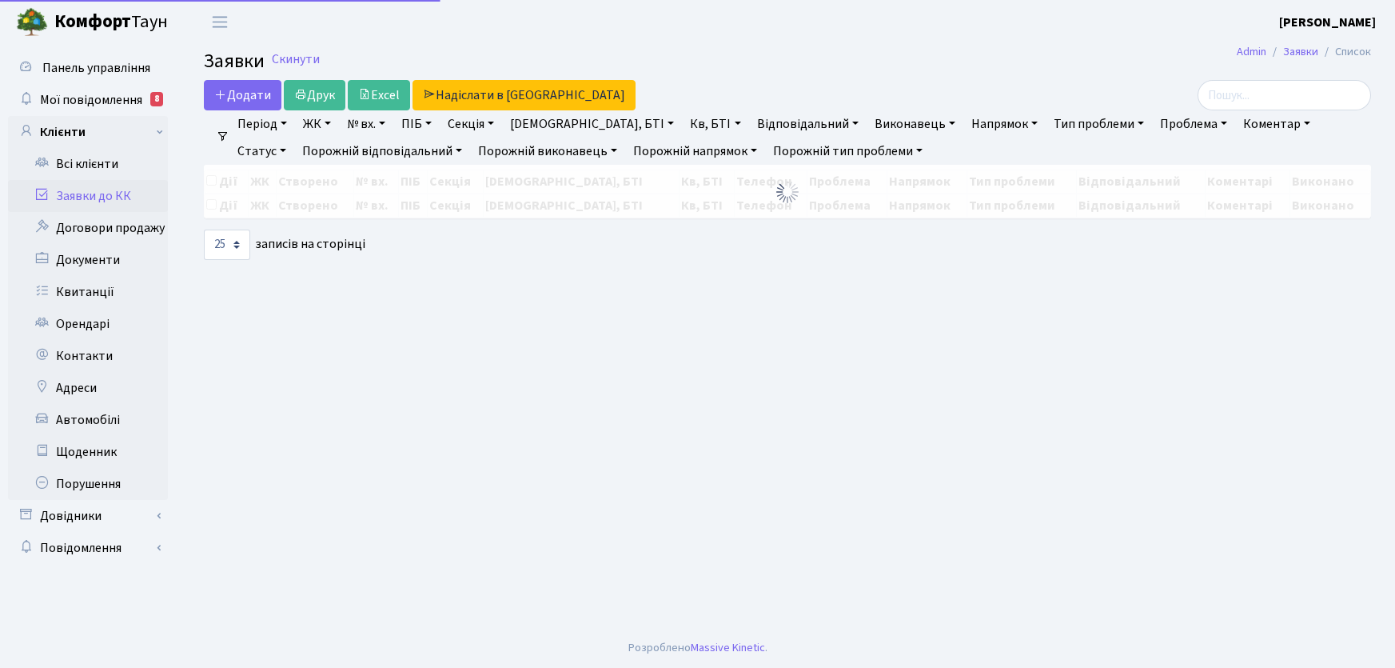
select select "25"
